Goal: Task Accomplishment & Management: Use online tool/utility

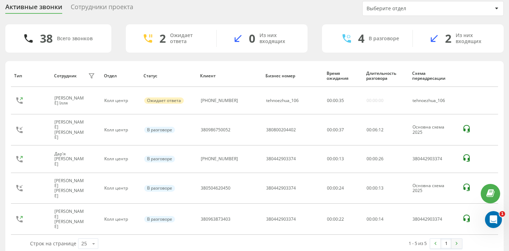
click at [454, 239] on link at bounding box center [456, 244] width 11 height 10
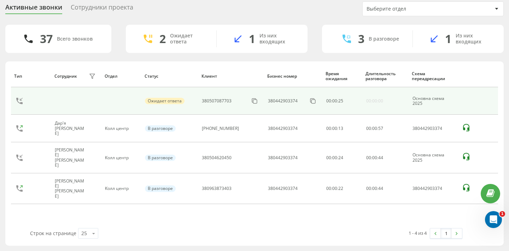
scroll to position [25, 0]
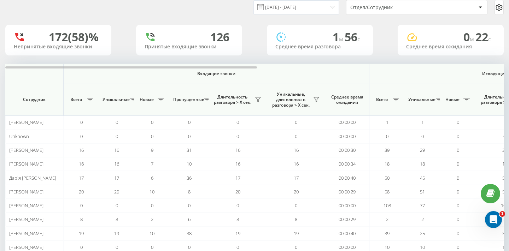
scroll to position [18, 0]
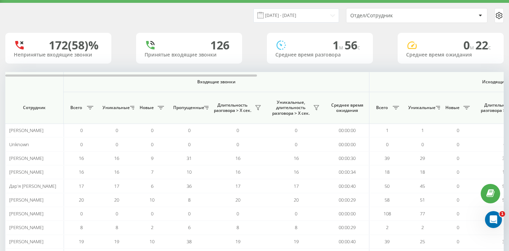
click at [432, 19] on div "Отдел/Сотрудник" at bounding box center [416, 15] width 141 height 14
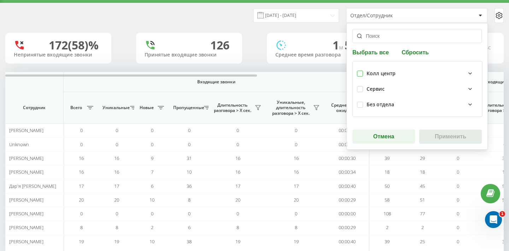
click at [361, 71] on label at bounding box center [360, 71] width 6 height 0
checkbox input "true"
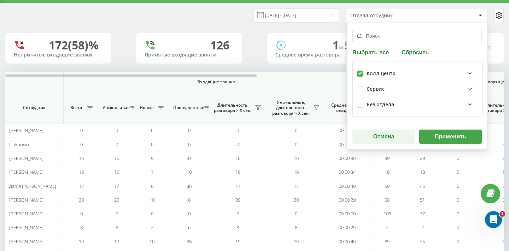
click at [432, 135] on button "Применить" at bounding box center [450, 137] width 63 height 14
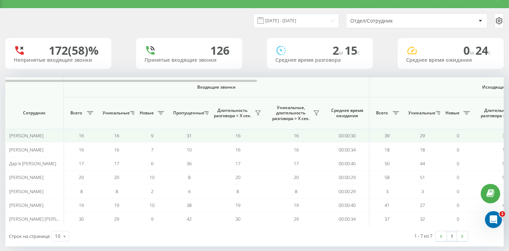
scroll to position [17, 0]
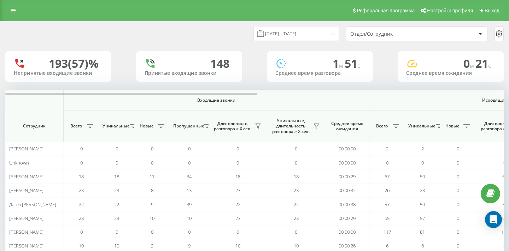
scroll to position [50, 0]
